Goal: Browse casually: Explore the website without a specific task or goal

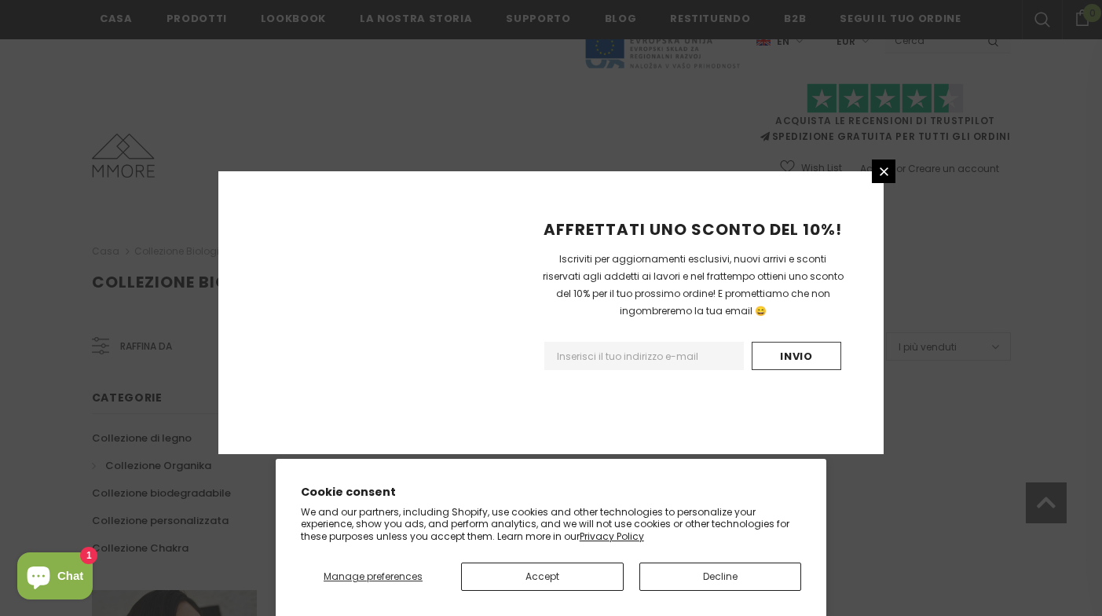
scroll to position [994, 0]
